Goal: Transaction & Acquisition: Purchase product/service

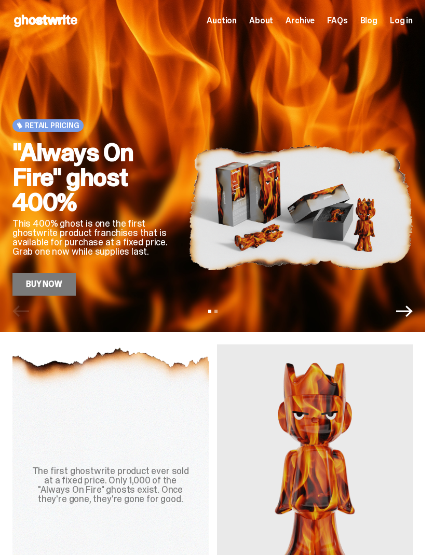
click at [57, 288] on link "Buy Now" at bounding box center [43, 284] width 63 height 23
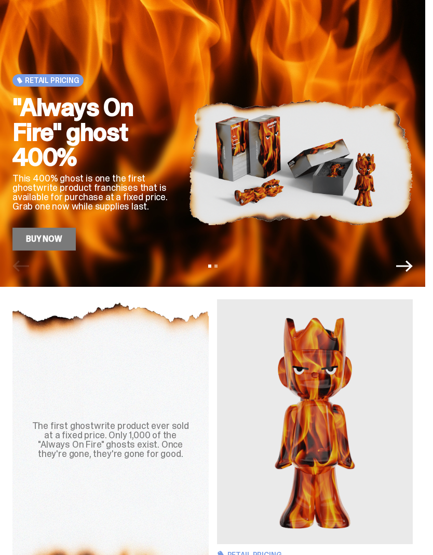
scroll to position [44, 0]
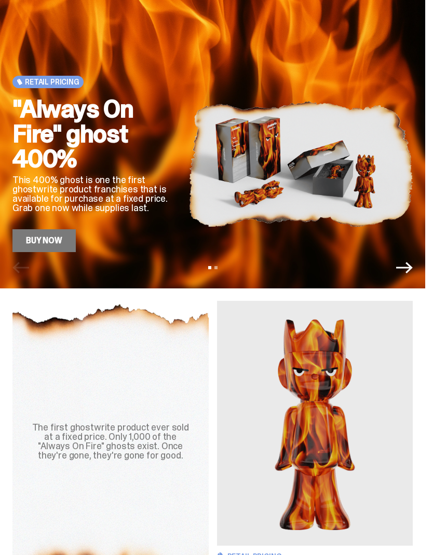
click at [412, 261] on icon "Next" at bounding box center [404, 267] width 17 height 17
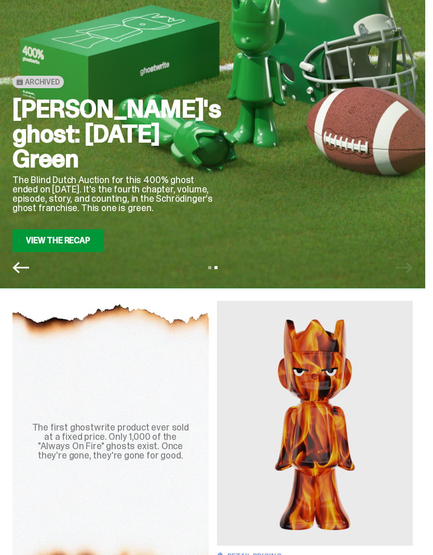
click at [22, 266] on icon "Previous" at bounding box center [20, 267] width 17 height 17
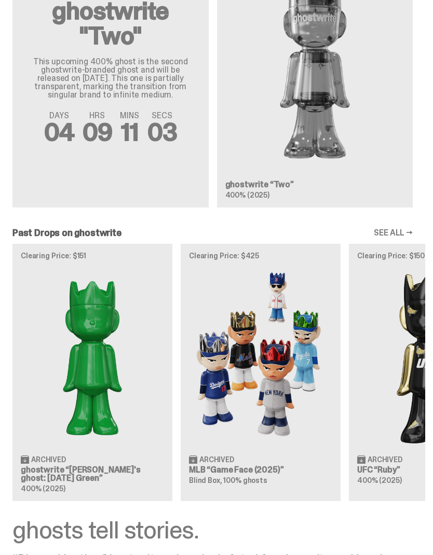
scroll to position [0, 0]
click at [107, 373] on img at bounding box center [92, 357] width 143 height 179
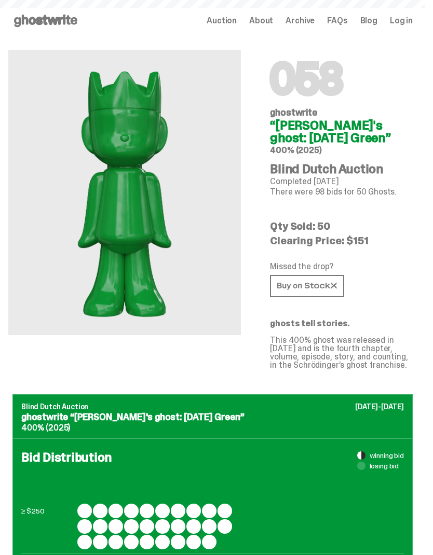
scroll to position [995, 0]
